Goal: Book appointment/travel/reservation

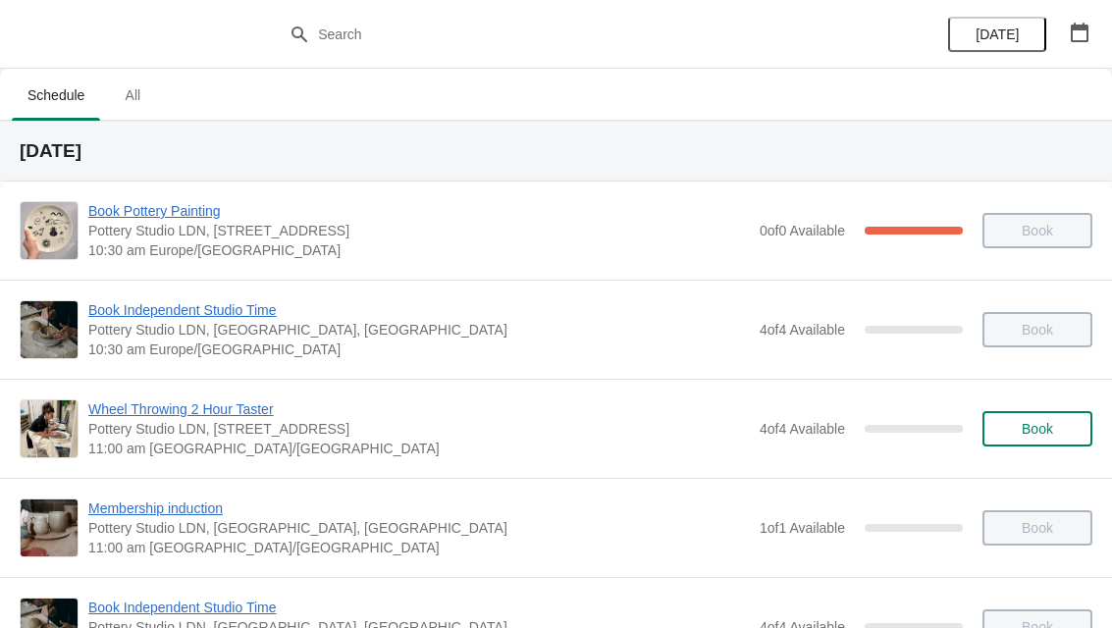
click at [1083, 38] on icon "button" at bounding box center [1080, 33] width 20 height 20
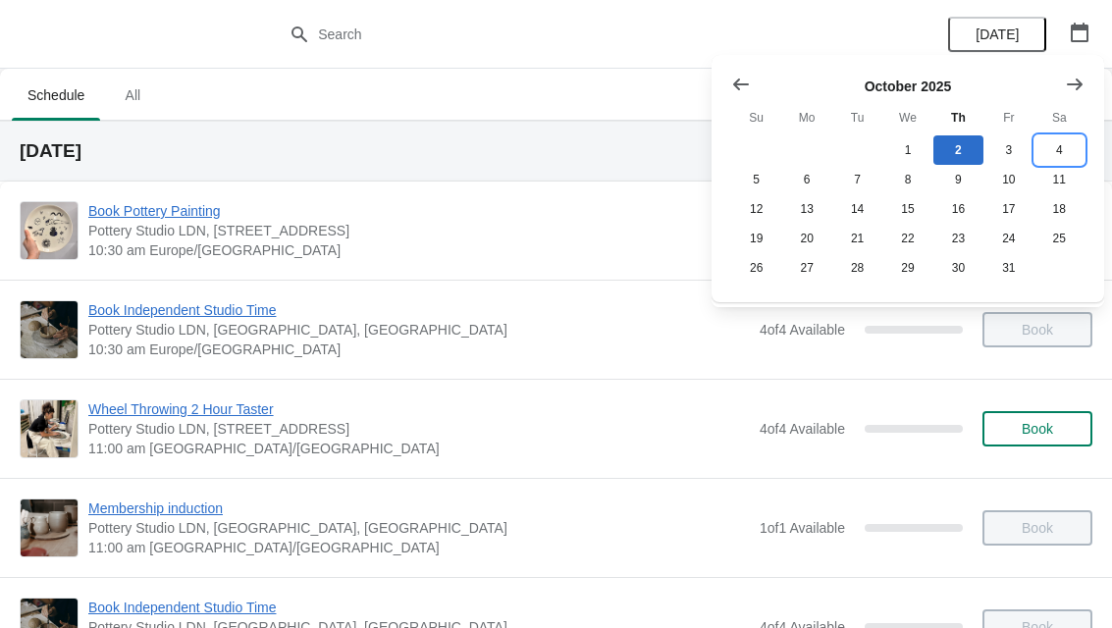
click at [1060, 155] on button "4" at bounding box center [1059, 149] width 50 height 29
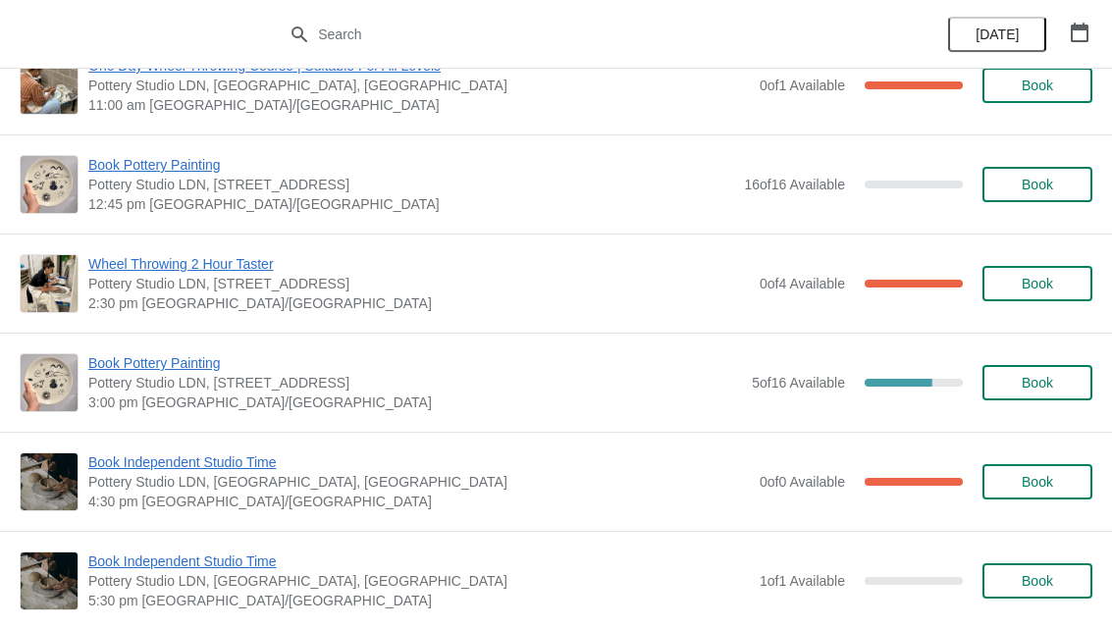
scroll to position [252, 0]
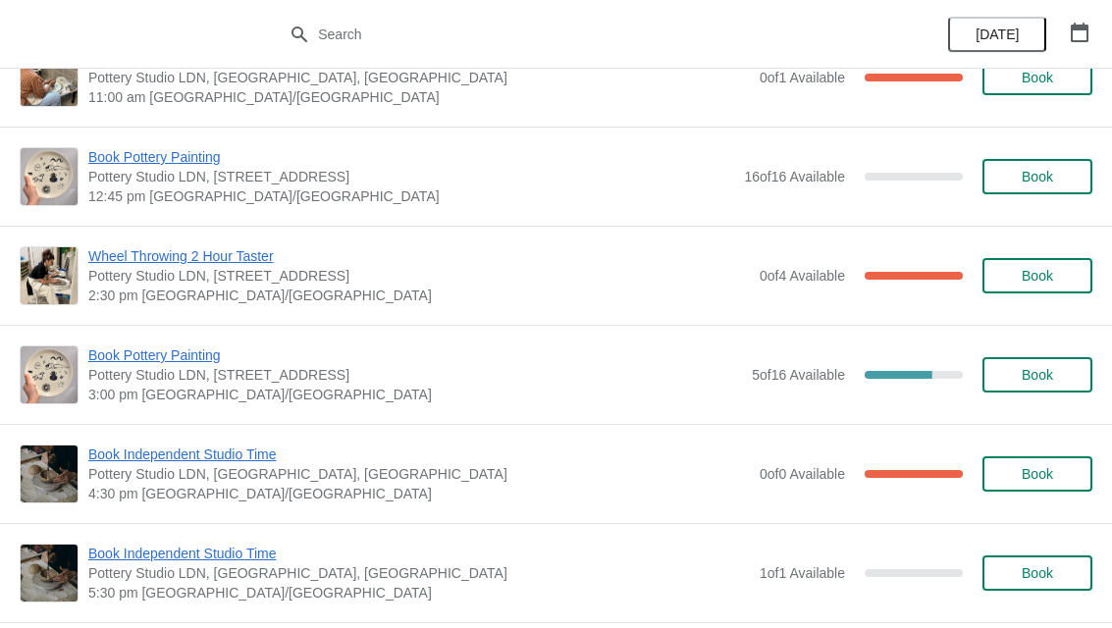
click at [1047, 378] on span "Book" at bounding box center [1037, 375] width 31 height 16
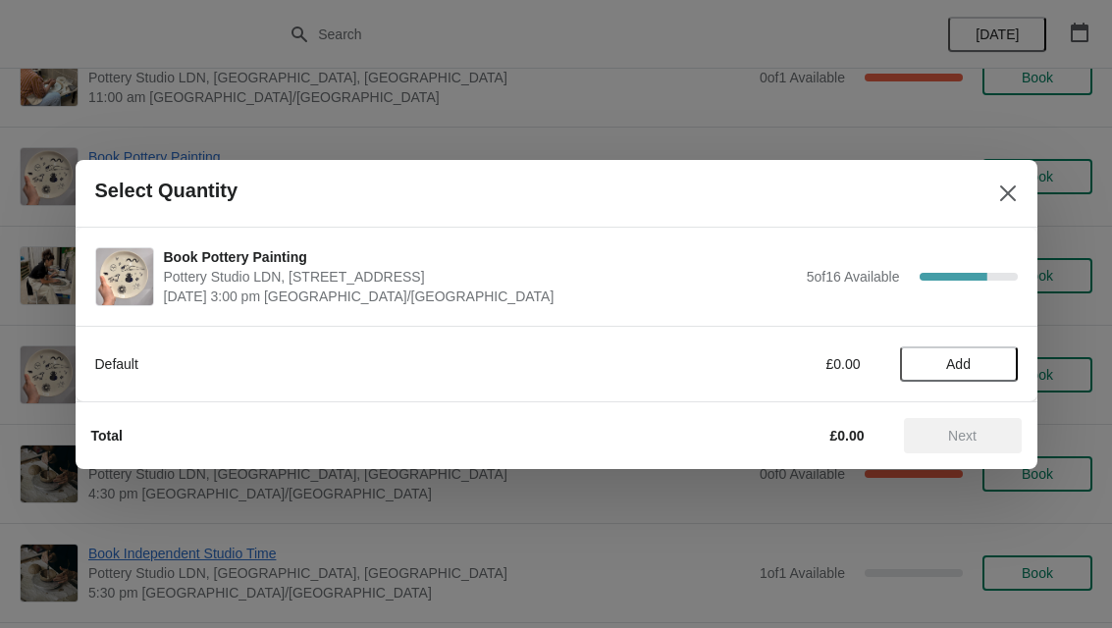
click at [949, 367] on span "Add" at bounding box center [958, 364] width 25 height 16
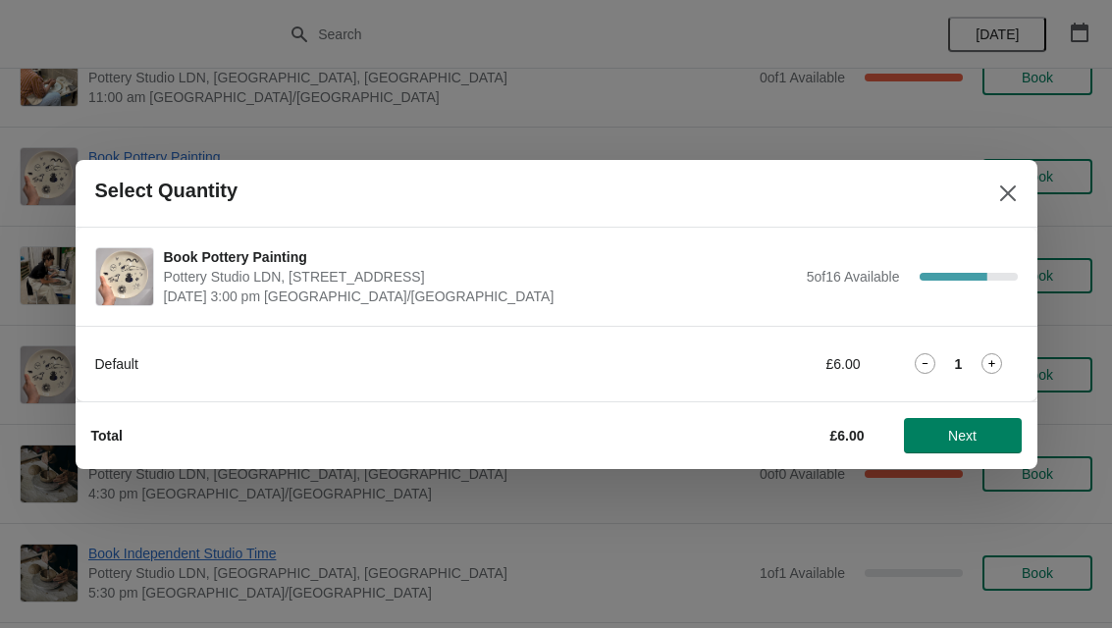
click at [995, 368] on icon at bounding box center [991, 363] width 21 height 21
click at [964, 443] on span "Next" at bounding box center [962, 436] width 28 height 16
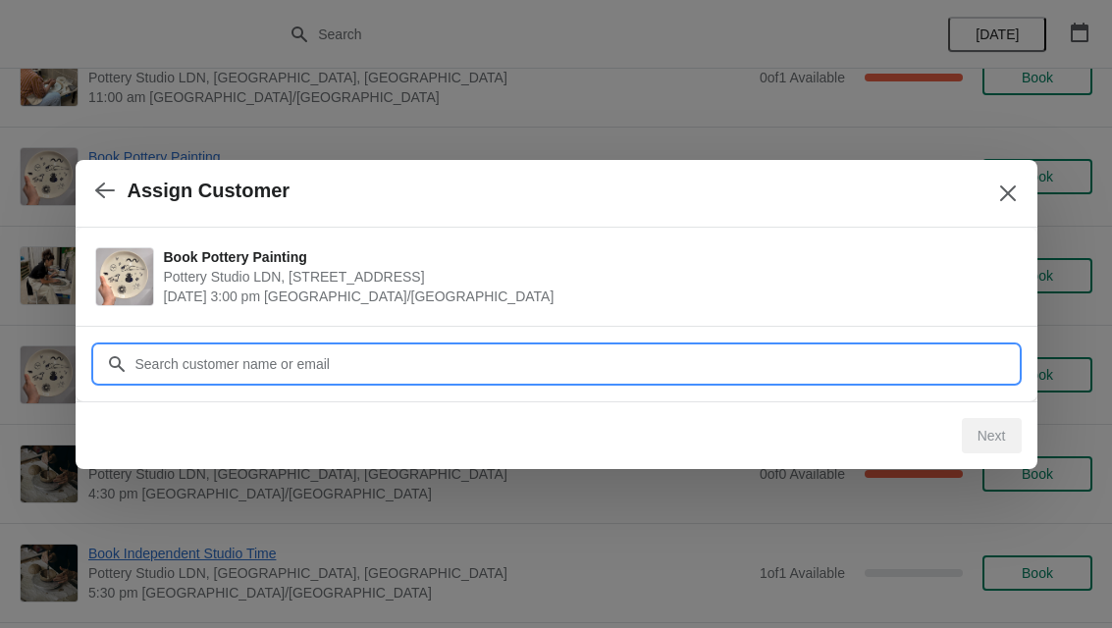
click at [482, 360] on input "Customer" at bounding box center [575, 363] width 883 height 35
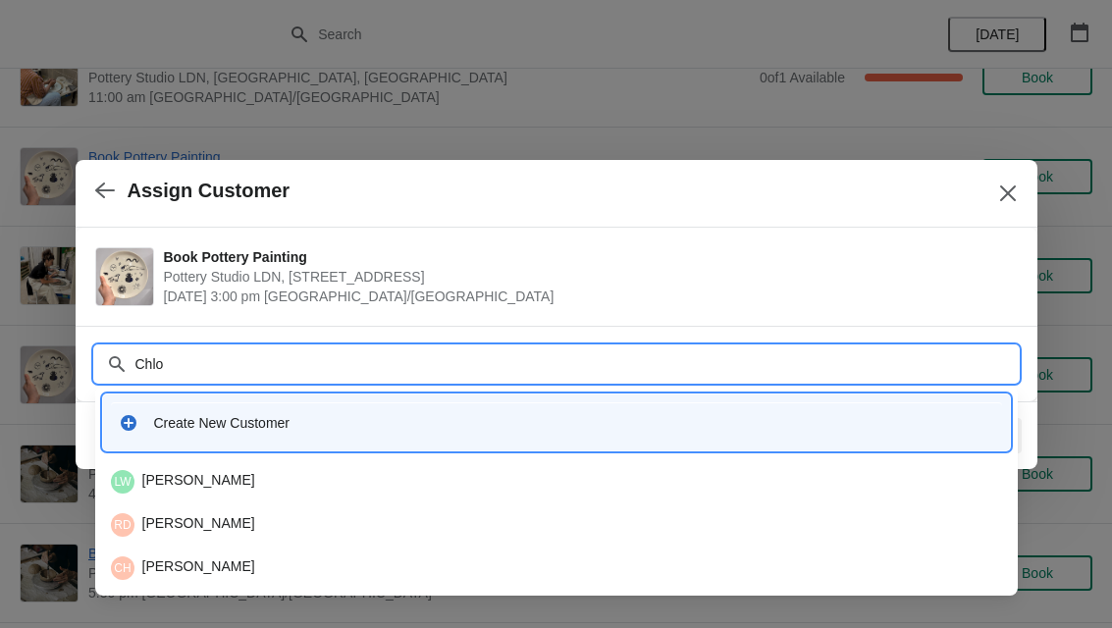
type input "[PERSON_NAME]"
click at [307, 427] on div "Create New Customer" at bounding box center [574, 423] width 840 height 20
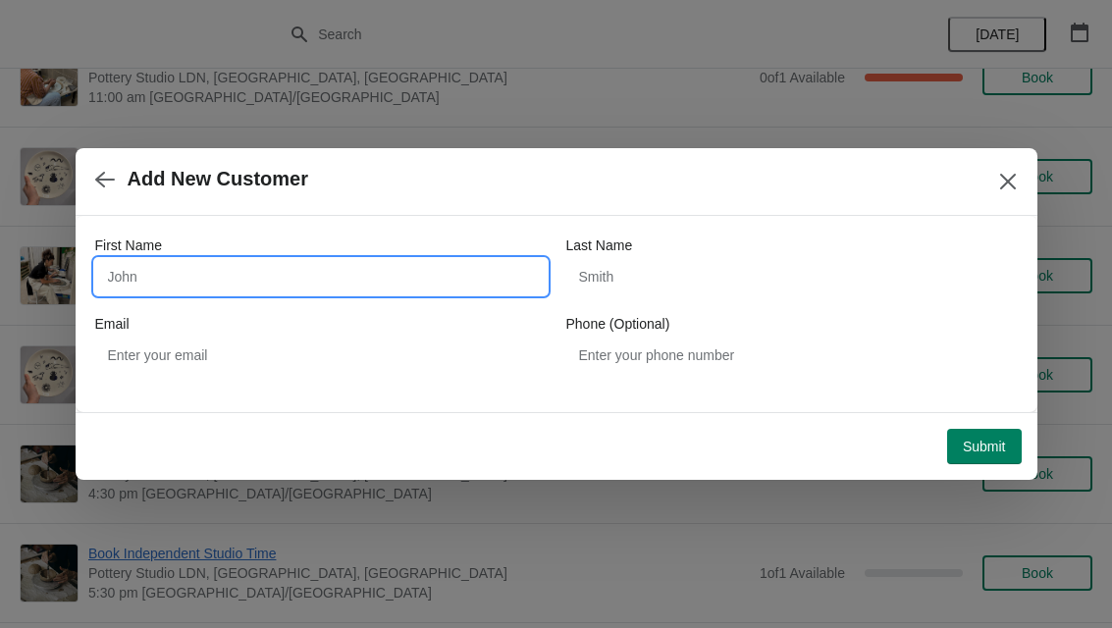
click at [222, 274] on input "First Name" at bounding box center [320, 276] width 451 height 35
type input "[PERSON_NAME]"
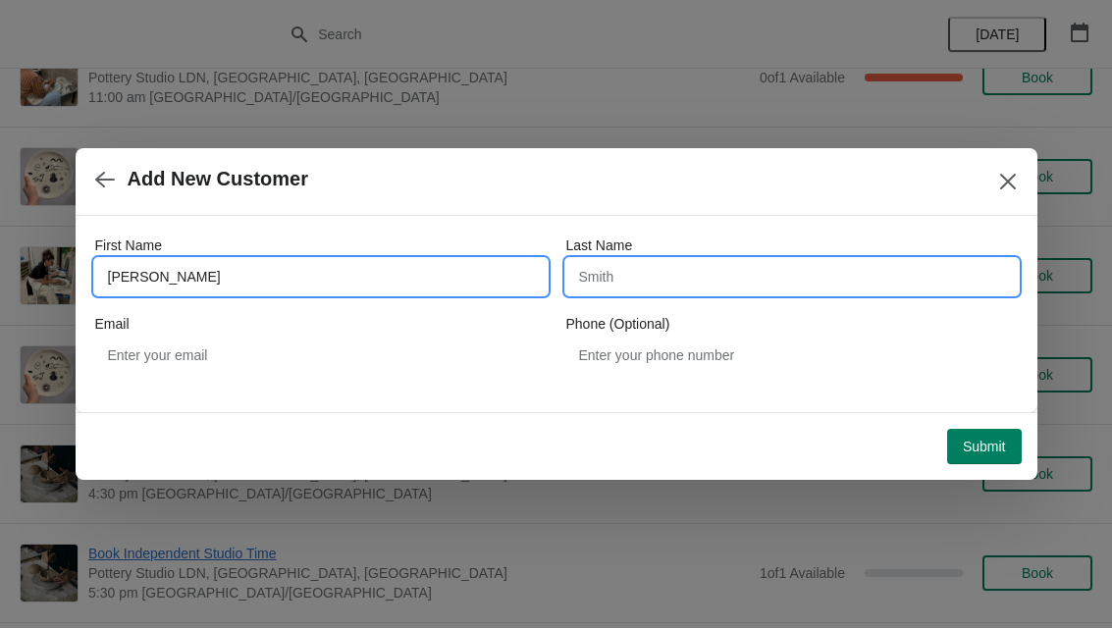
click at [711, 276] on input "Last Name" at bounding box center [791, 276] width 451 height 35
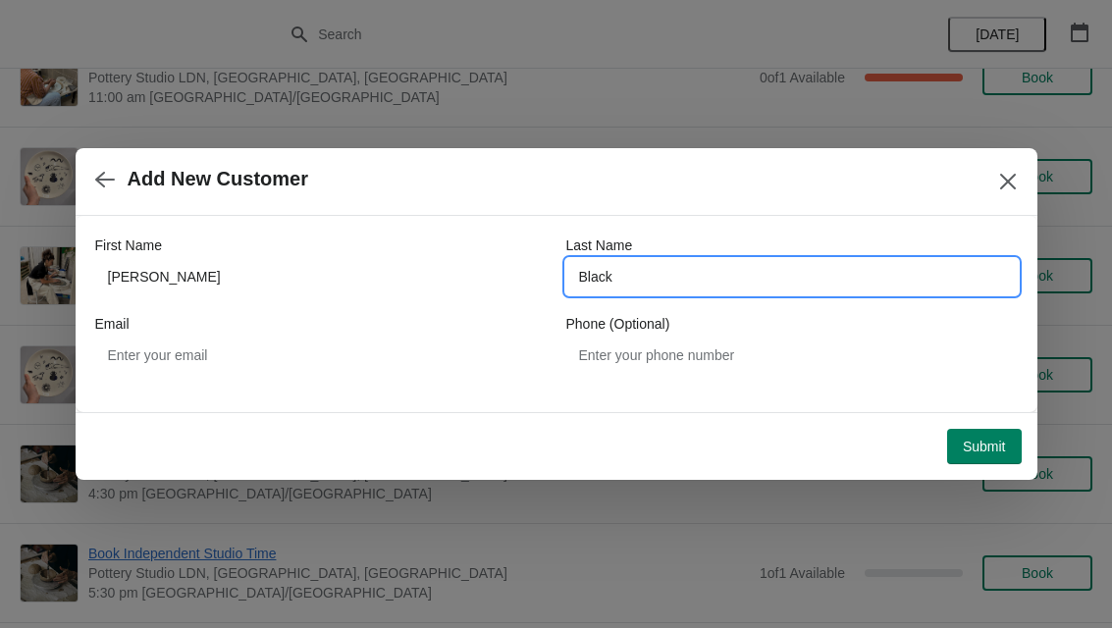
type input "Black"
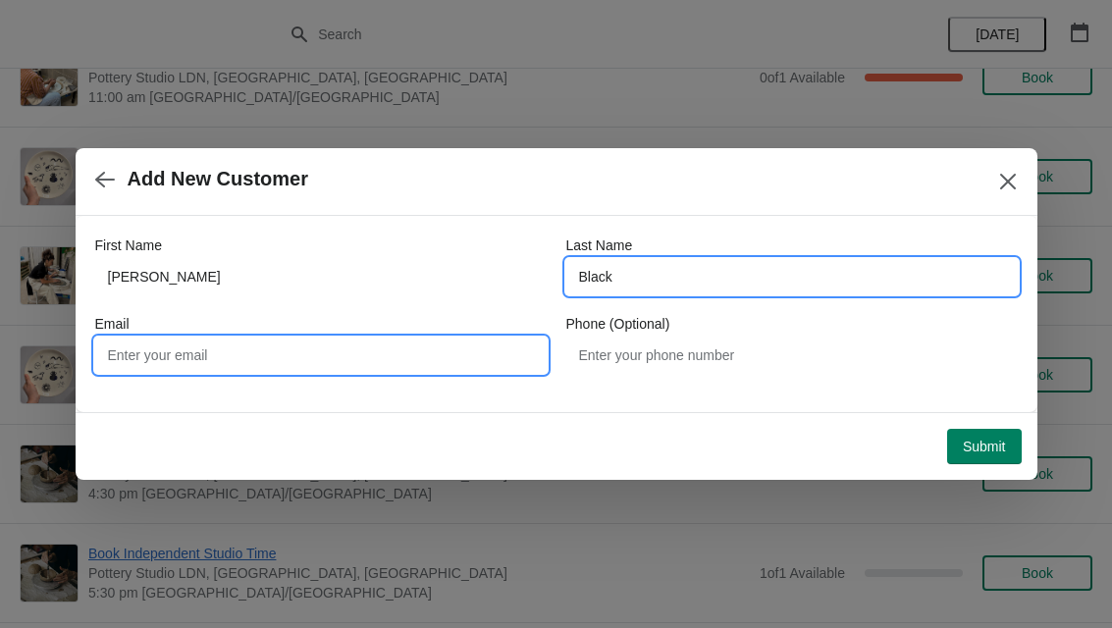
click at [279, 338] on input "Email" at bounding box center [320, 355] width 451 height 35
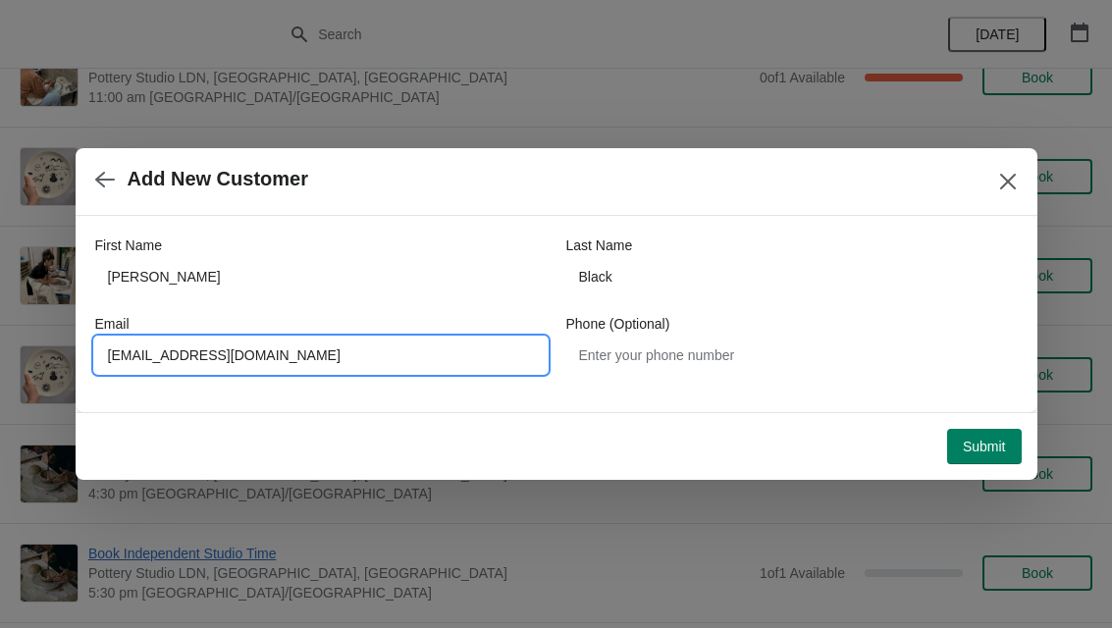
type input "[EMAIL_ADDRESS][DOMAIN_NAME]"
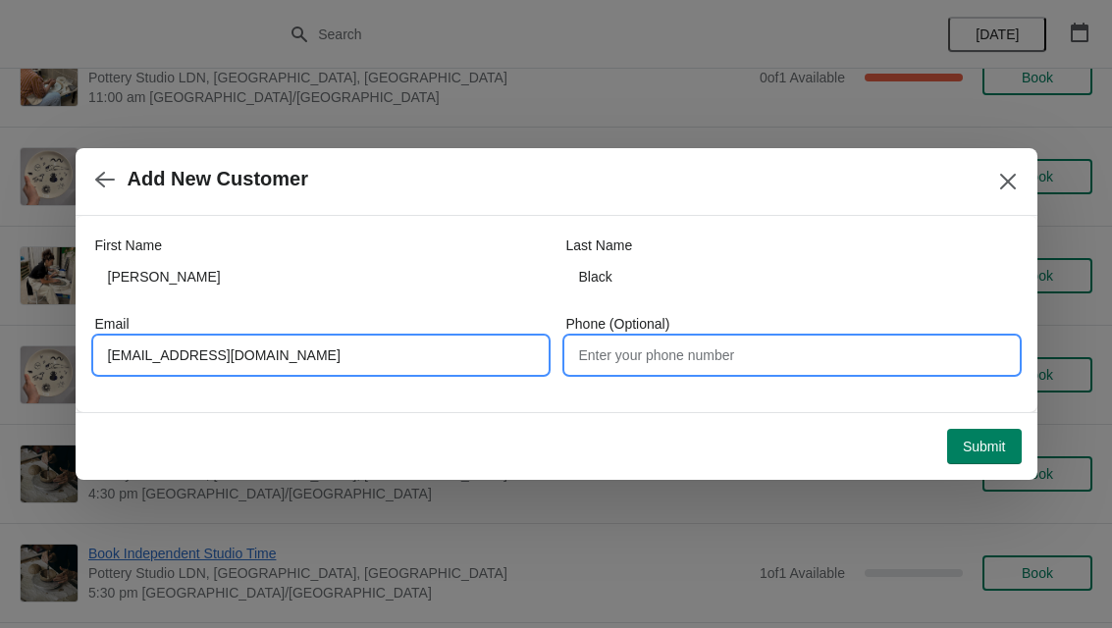
click at [691, 351] on input "Phone (Optional)" at bounding box center [791, 355] width 451 height 35
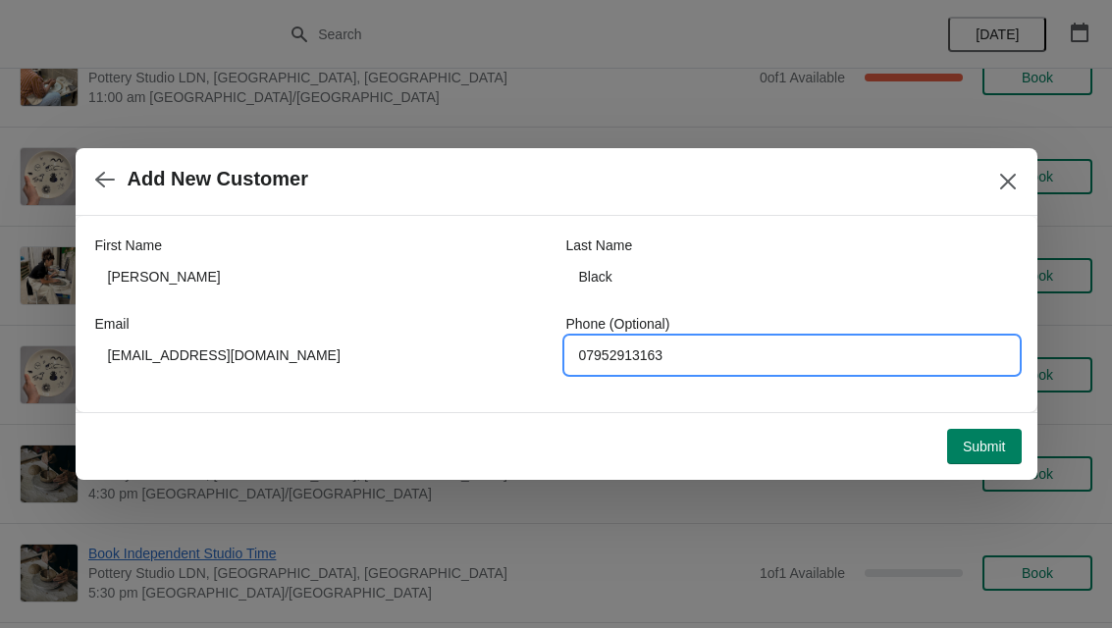
type input "07952913163"
click at [986, 448] on span "Submit" at bounding box center [984, 447] width 43 height 16
